Goal: Communication & Community: Answer question/provide support

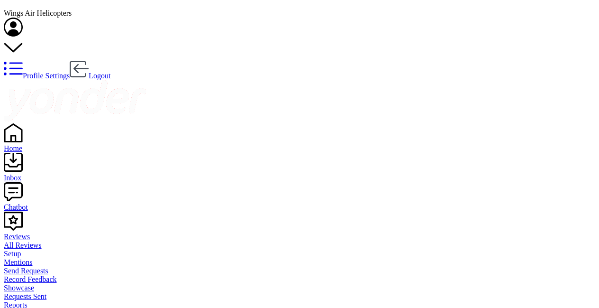
click at [39, 232] on div "Reviews" at bounding box center [300, 236] width 592 height 9
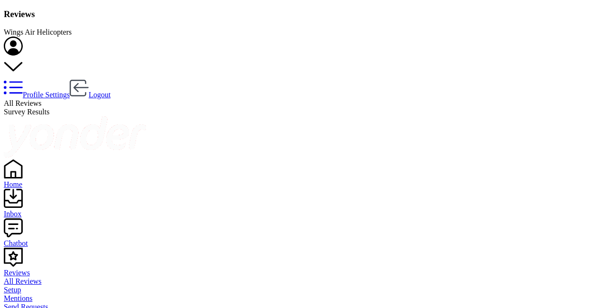
drag, startPoint x: 513, startPoint y: 179, endPoint x: 454, endPoint y: 183, distance: 59.4
drag, startPoint x: 440, startPoint y: 189, endPoint x: 555, endPoint y: 186, distance: 115.2
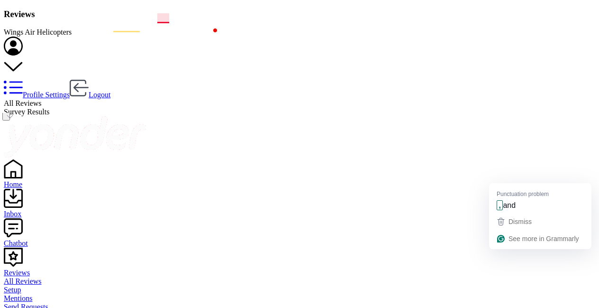
drag, startPoint x: 376, startPoint y: 180, endPoint x: 519, endPoint y: 180, distance: 143.2
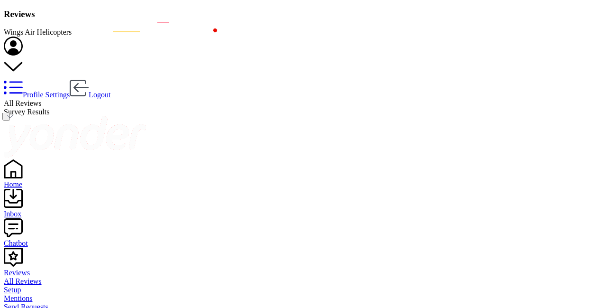
drag, startPoint x: 528, startPoint y: 177, endPoint x: 363, endPoint y: 180, distance: 165.5
drag, startPoint x: 485, startPoint y: 180, endPoint x: 421, endPoint y: 192, distance: 64.2
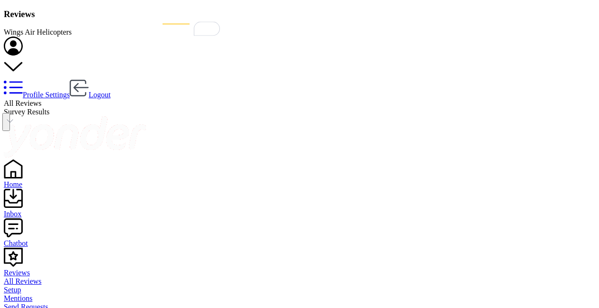
type textarea "Thank you so much for your wonderful review! We’re thrilled to hear our team ma…"
